Goal: Check status

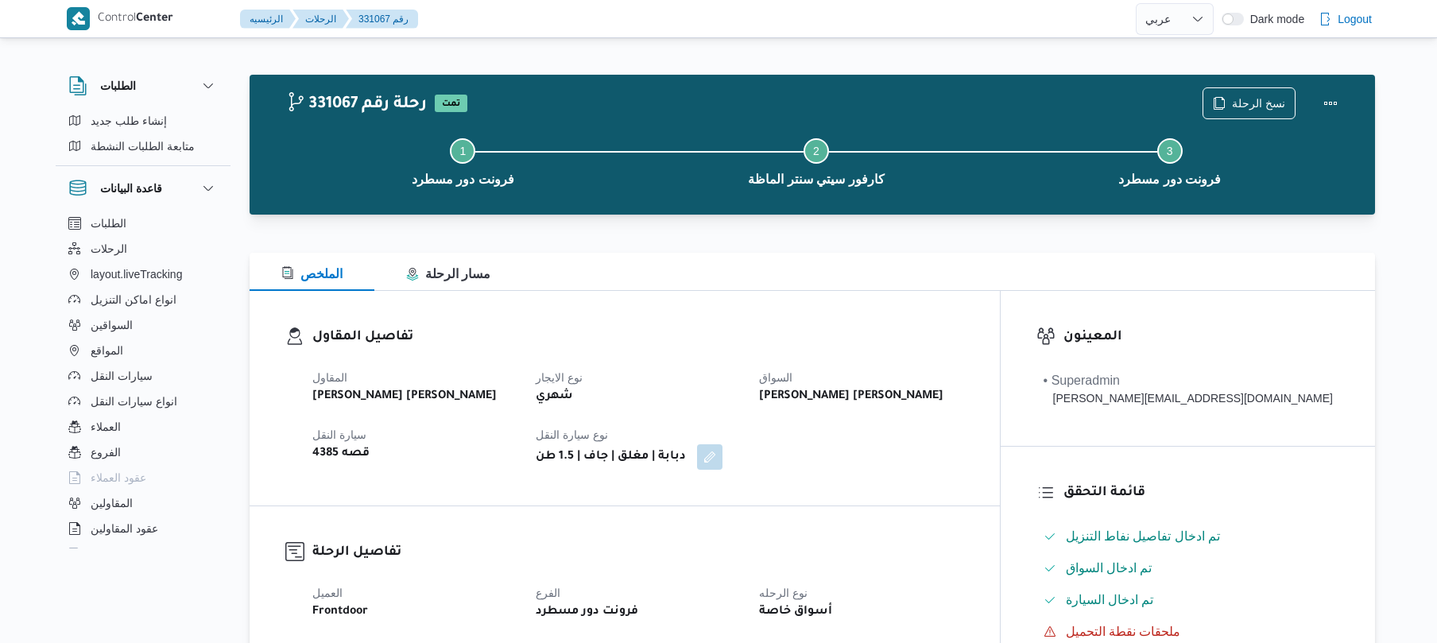
select select "ar"
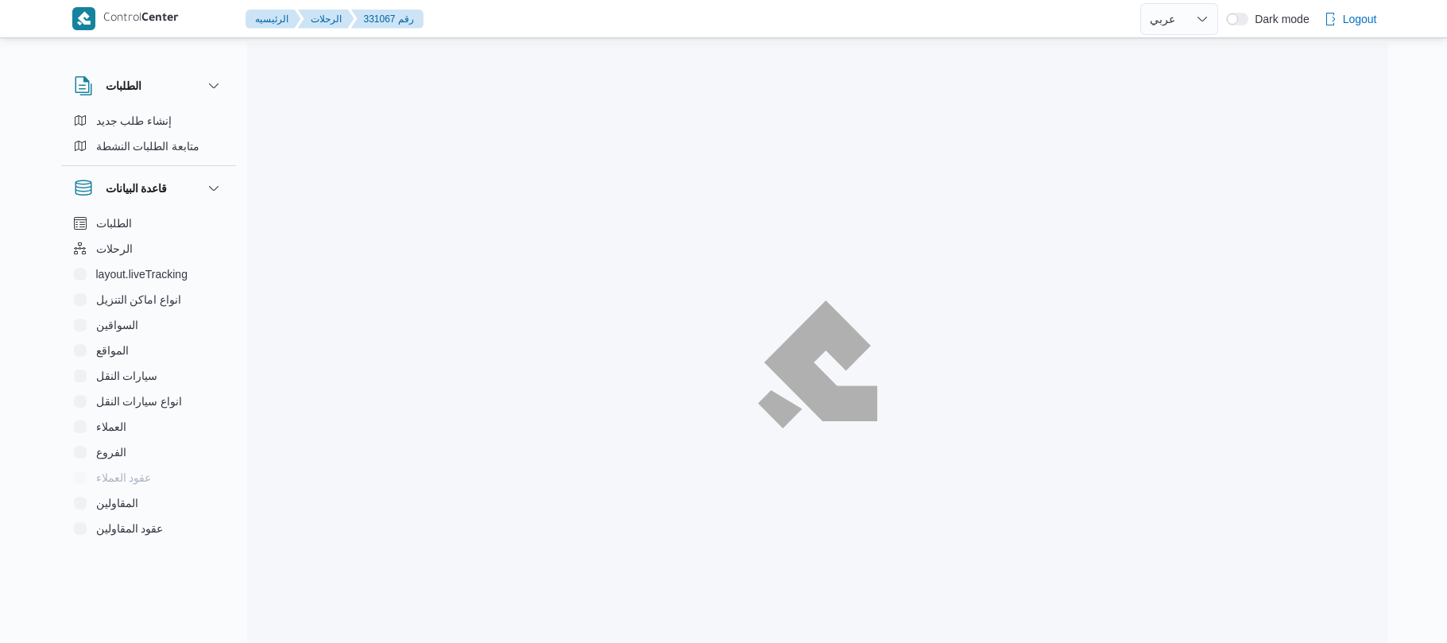
select select "ar"
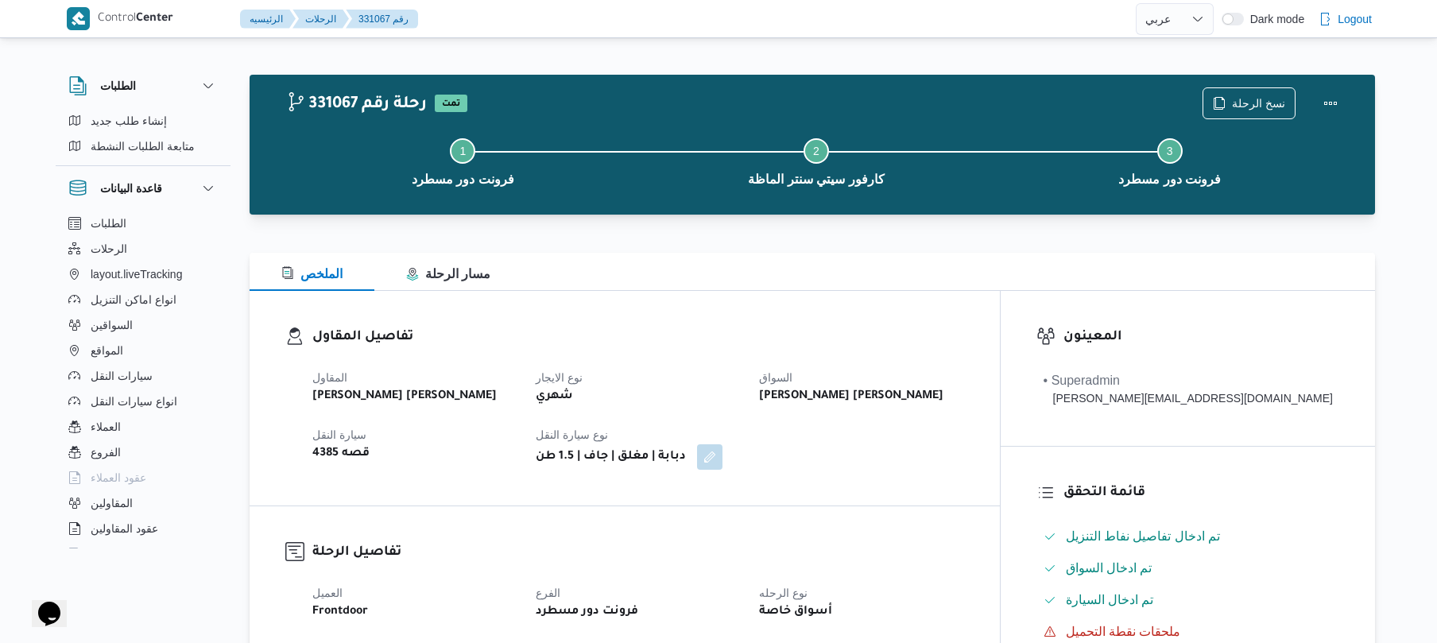
click at [715, 303] on div "تفاصيل المقاول المقاول [PERSON_NAME] [PERSON_NAME] نوع الايجار شهري السواق [PER…" at bounding box center [625, 398] width 750 height 215
click at [1327, 90] on button "Actions" at bounding box center [1330, 103] width 32 height 32
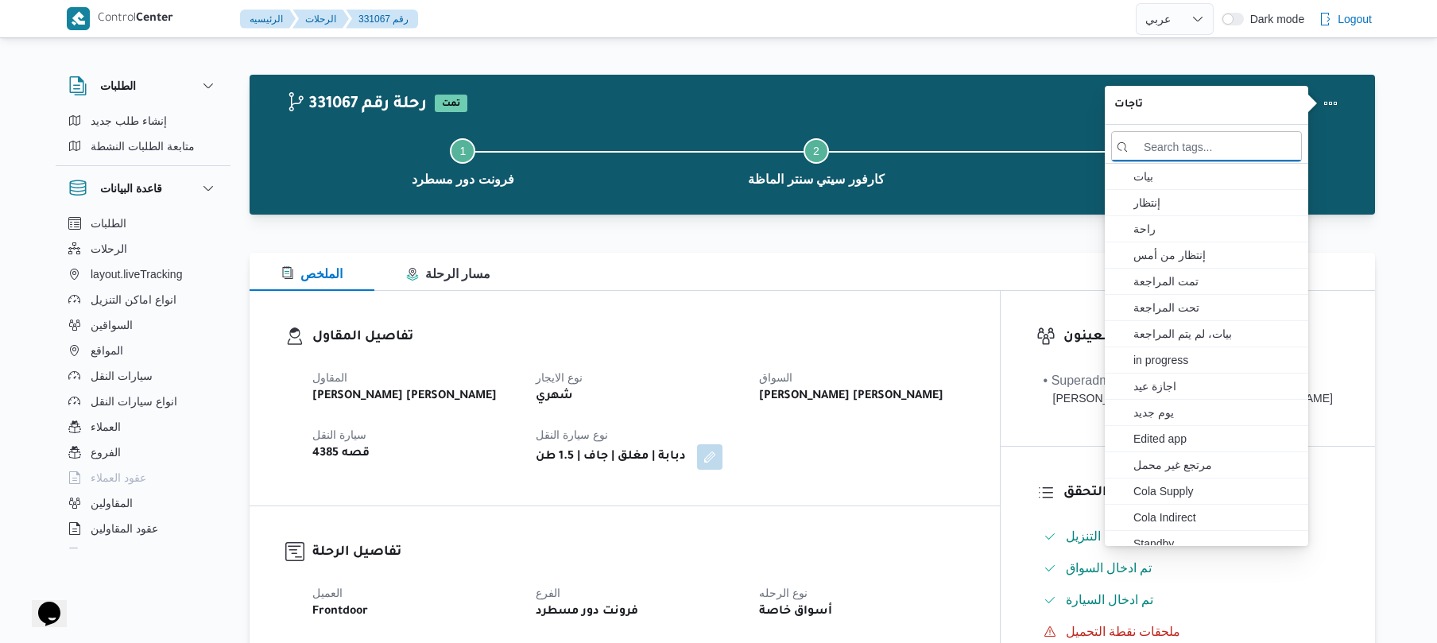
click at [949, 165] on button "Step 2 is incomplete 2 كارفور سيتي سنتر الماظة" at bounding box center [817, 160] width 354 height 83
